Goal: Check status: Check status

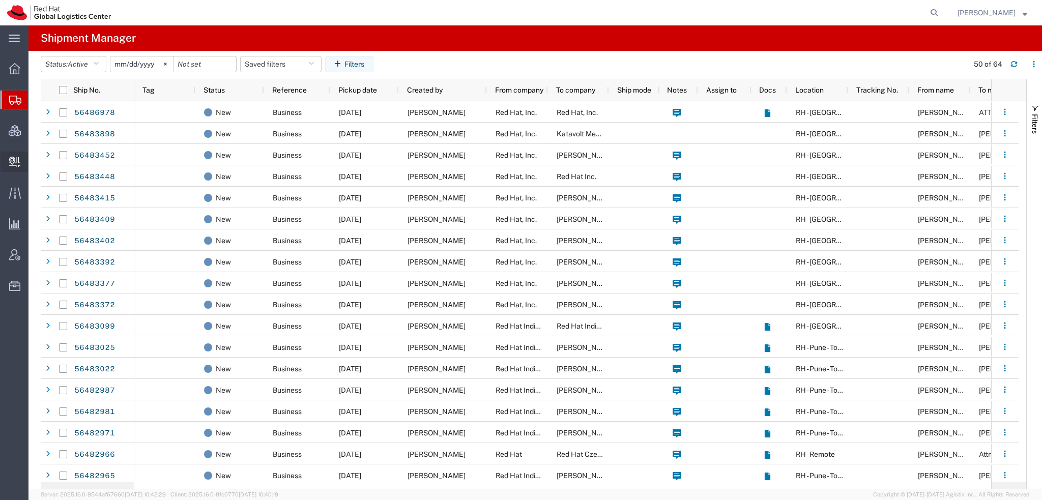
click at [0, 0] on span "Create Delivery" at bounding box center [0, 0] width 0 height 0
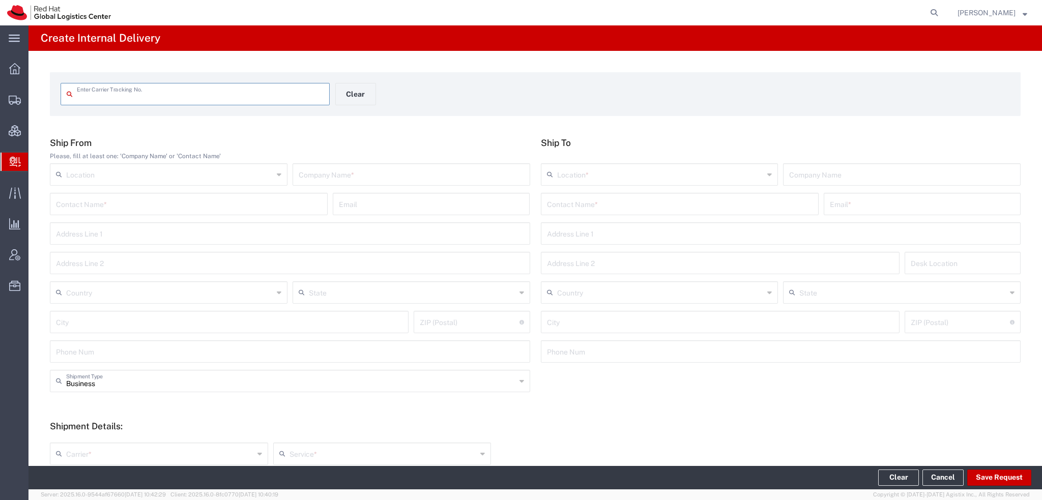
click at [101, 95] on input "text" at bounding box center [200, 93] width 247 height 18
type input "883390839522"
click at [138, 97] on input "883390839522" at bounding box center [200, 93] width 247 height 18
type input "883390839522"
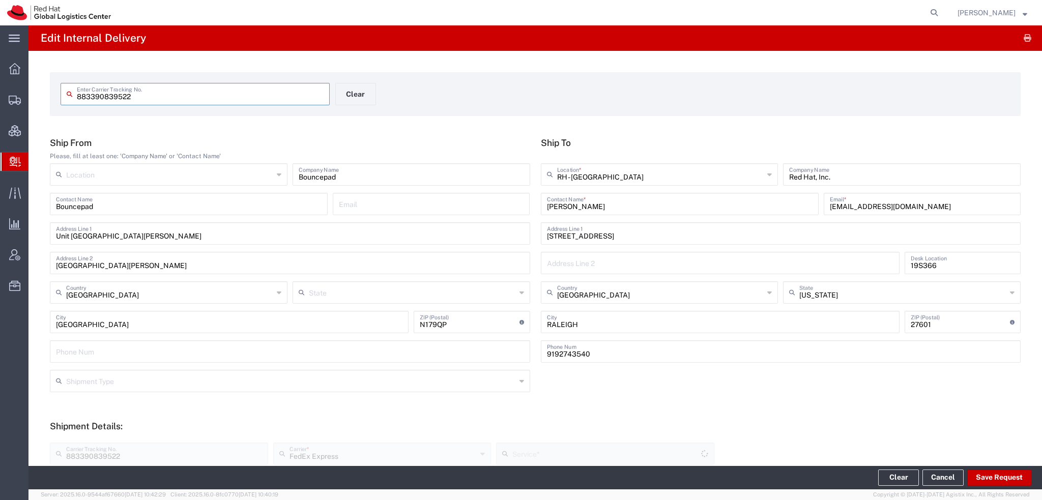
type input "International Economy"
type input "Your Packaging"
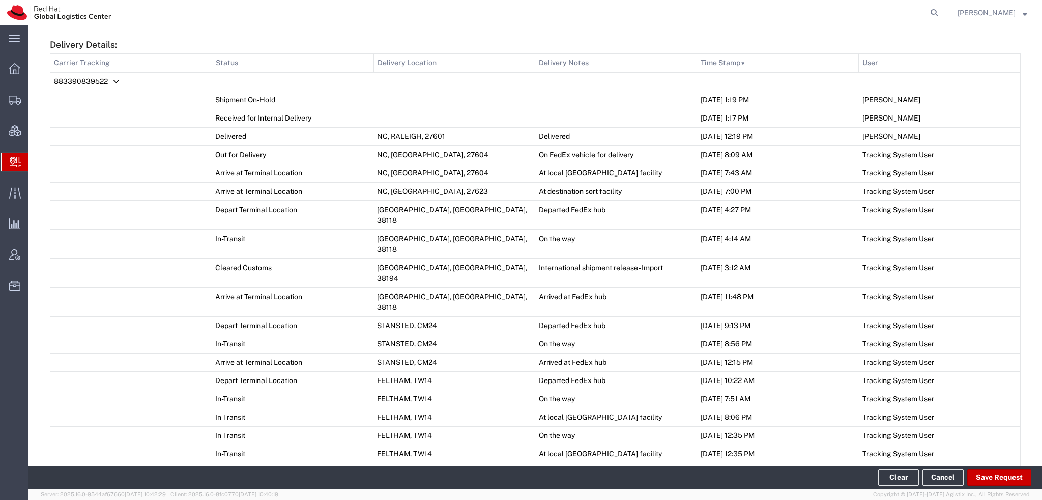
scroll to position [610, 0]
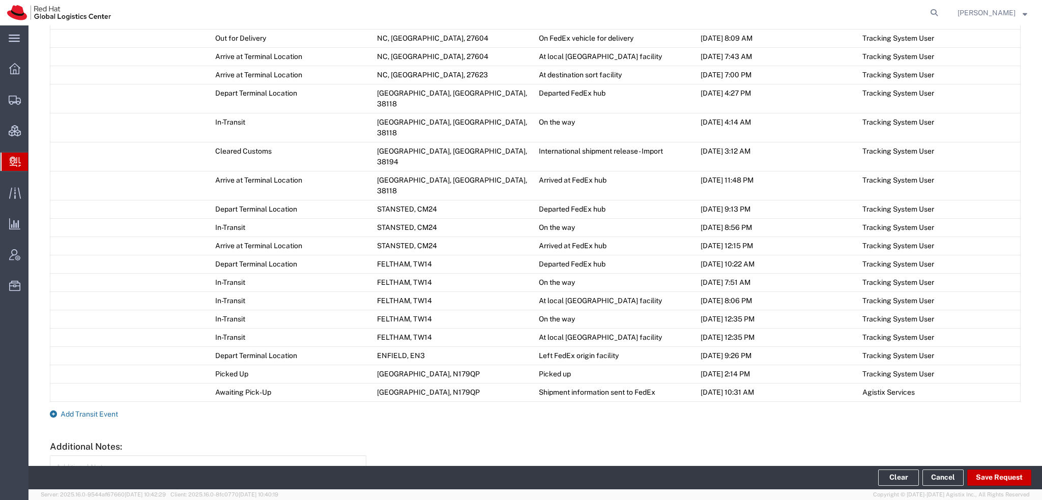
click at [78, 410] on span "Add Transit Event" at bounding box center [89, 414] width 57 height 8
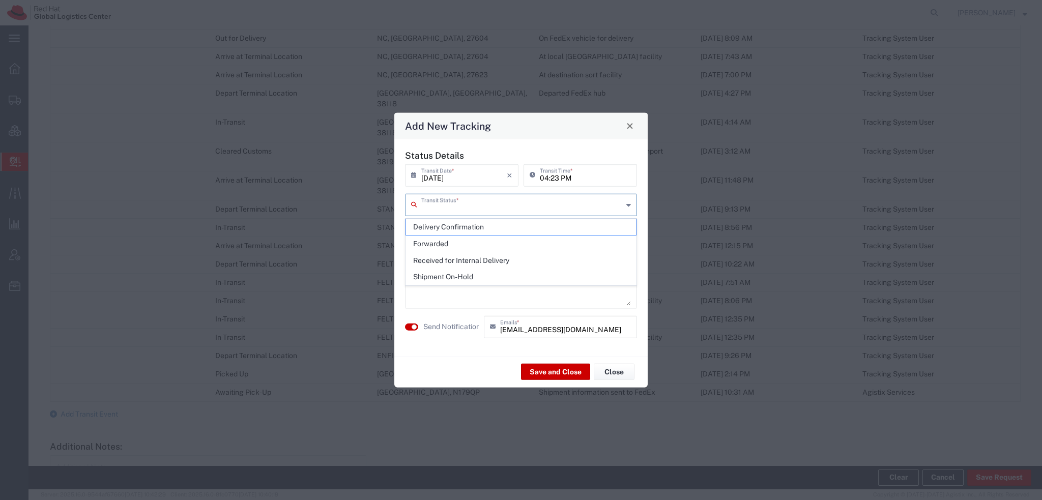
click at [491, 200] on input "text" at bounding box center [521, 204] width 201 height 18
click at [450, 226] on span "Delivery Confirmation" at bounding box center [521, 227] width 230 height 16
type input "Delivery Confirmation"
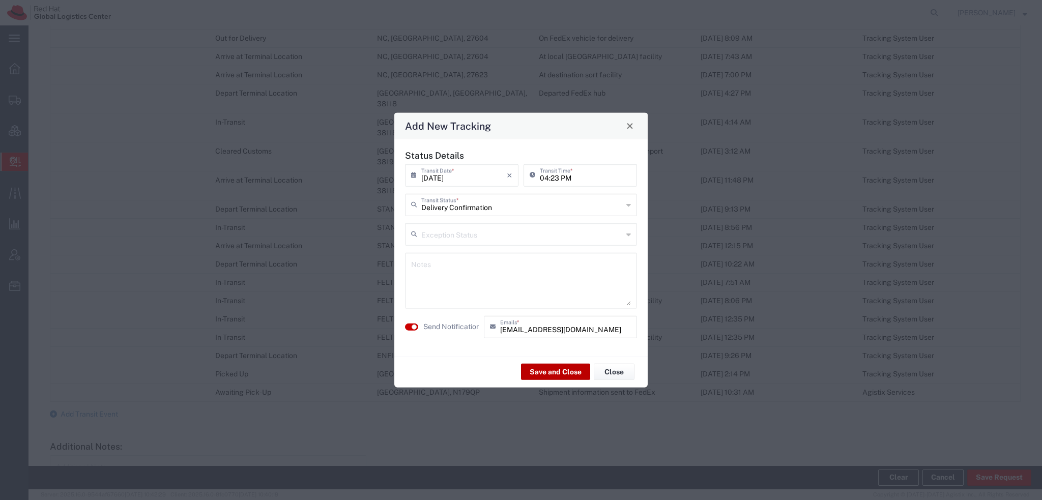
click at [553, 365] on button "Save and Close" at bounding box center [555, 372] width 69 height 16
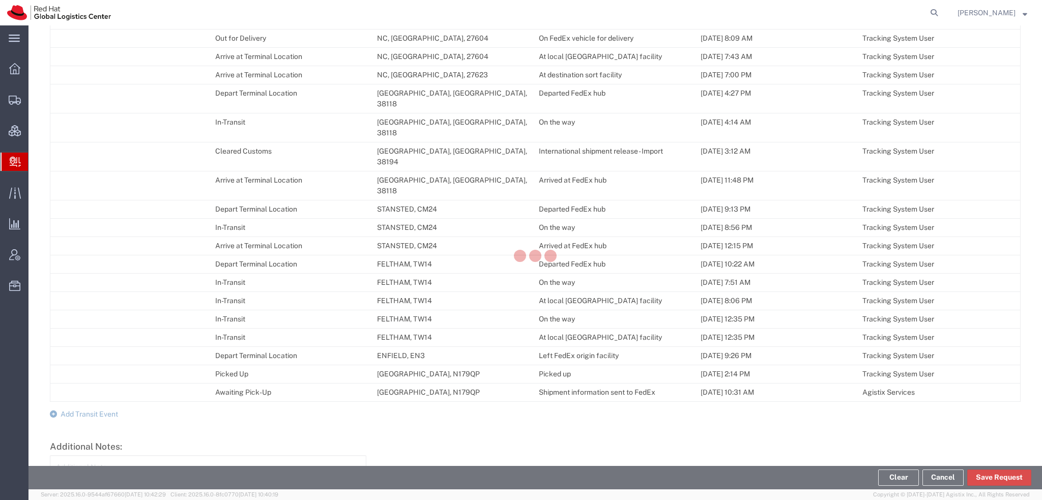
scroll to position [628, 0]
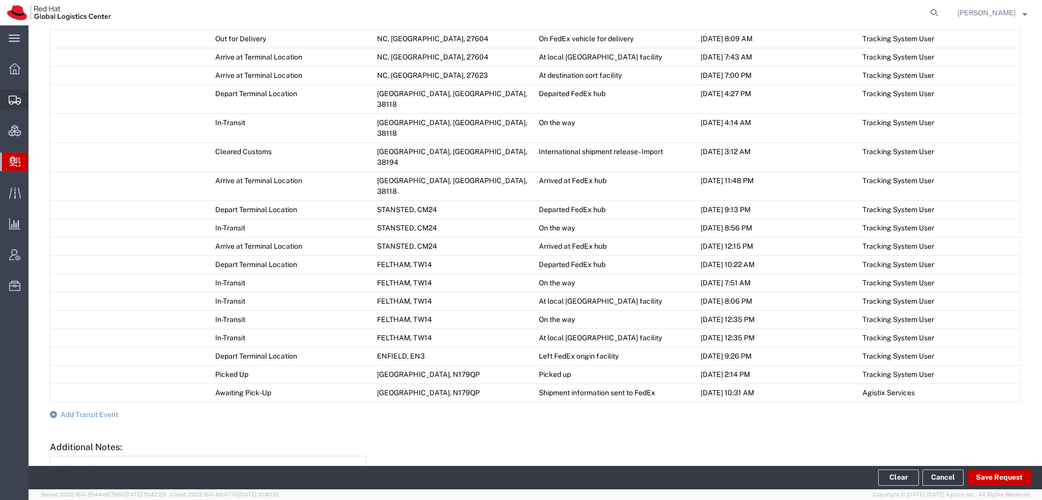
click at [0, 0] on span "Shipment Manager" at bounding box center [0, 0] width 0 height 0
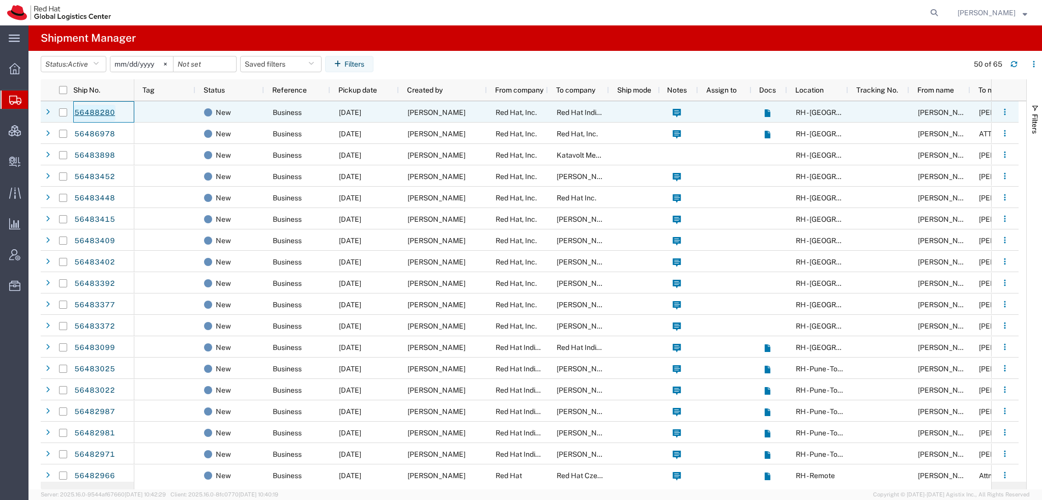
click at [101, 112] on link "56488280" at bounding box center [95, 113] width 42 height 16
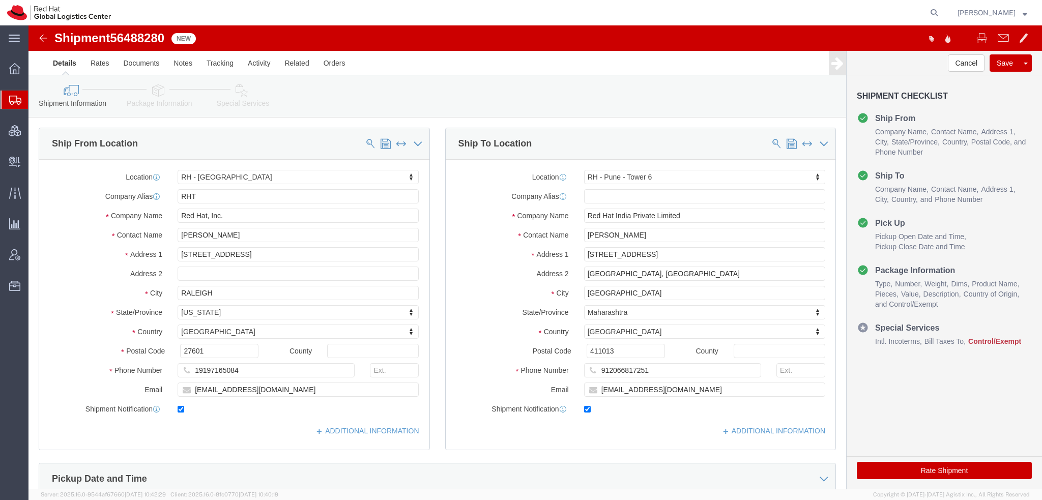
select select "38014"
select select "38432"
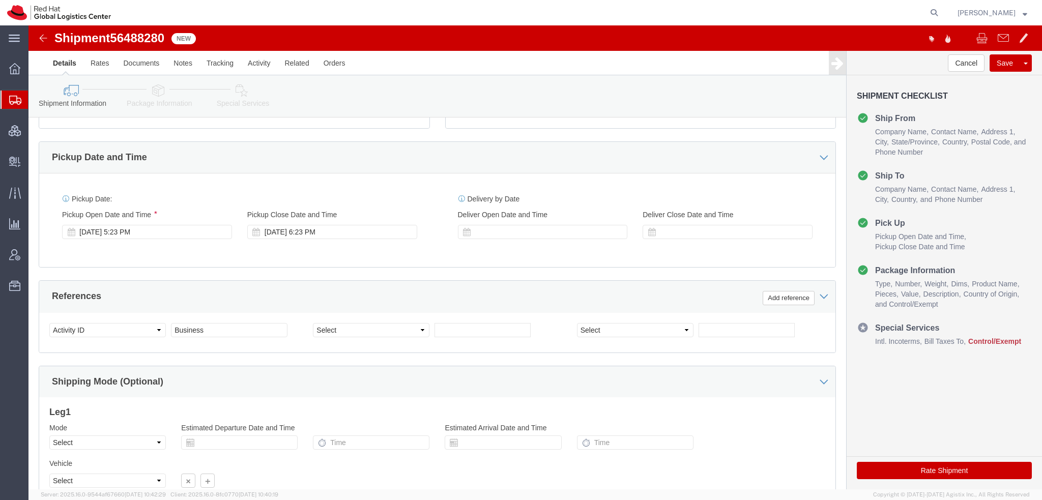
scroll to position [305, 0]
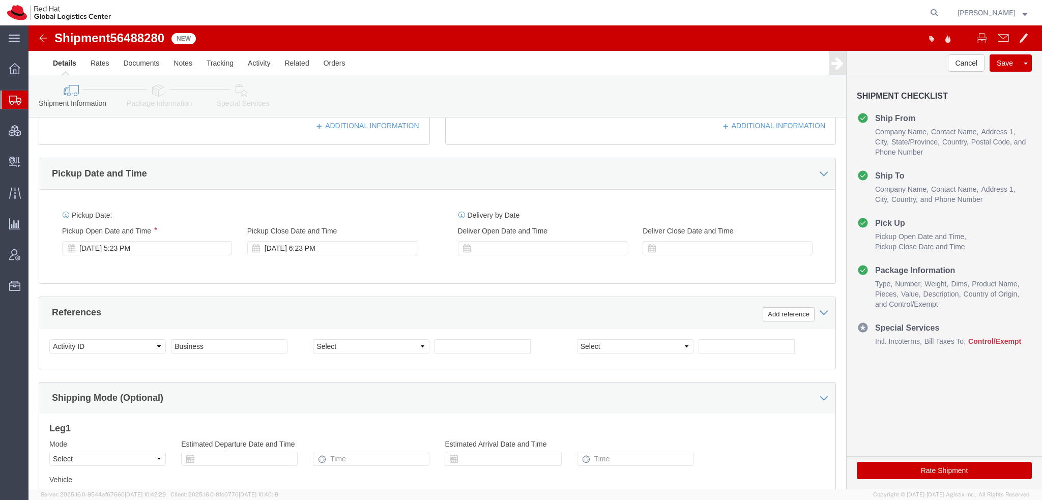
click icon
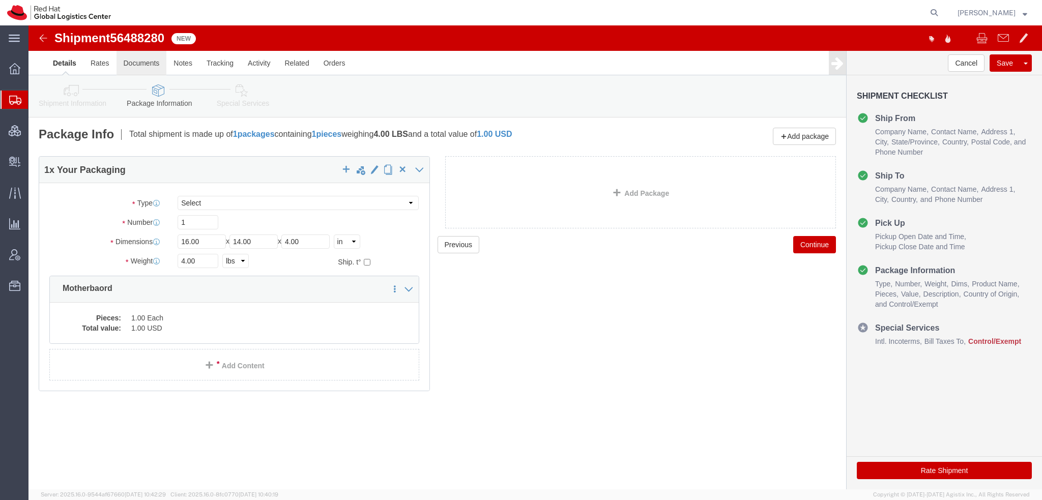
click link "Documents"
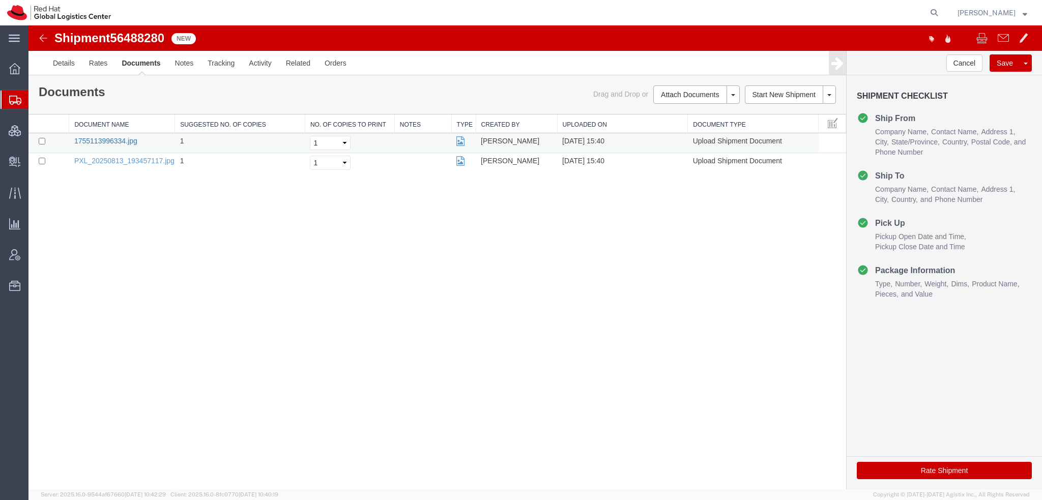
click at [129, 138] on link "1755113996334.jpg" at bounding box center [105, 141] width 63 height 8
click at [96, 160] on link "PXL_20250813_193457117.jpg" at bounding box center [124, 161] width 100 height 8
click at [186, 61] on link "Notes" at bounding box center [184, 63] width 33 height 24
